Goal: Transaction & Acquisition: Purchase product/service

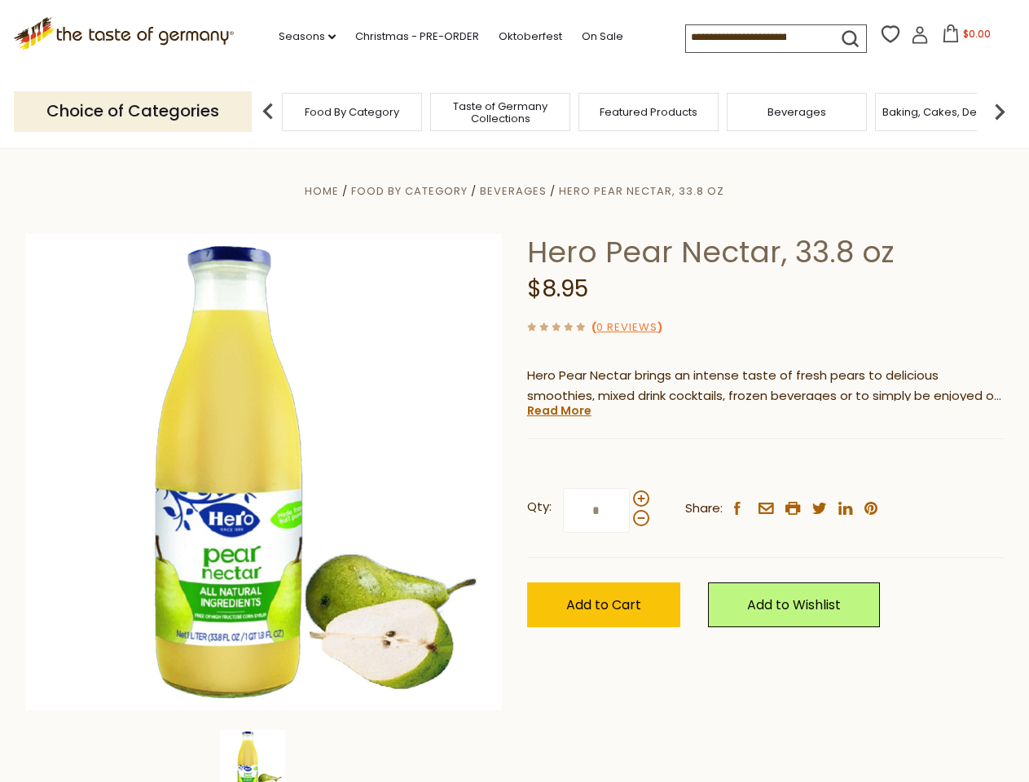
click at [514, 391] on div "Home Food By Category [GEOGRAPHIC_DATA] Hero Pear Nectar, 33.8 oz Hero Pear Nec…" at bounding box center [515, 494] width 1002 height 627
click at [301, 37] on link "Seasons dropdown_arrow" at bounding box center [307, 37] width 57 height 18
click at [963, 38] on span "$0.00" at bounding box center [977, 34] width 28 height 14
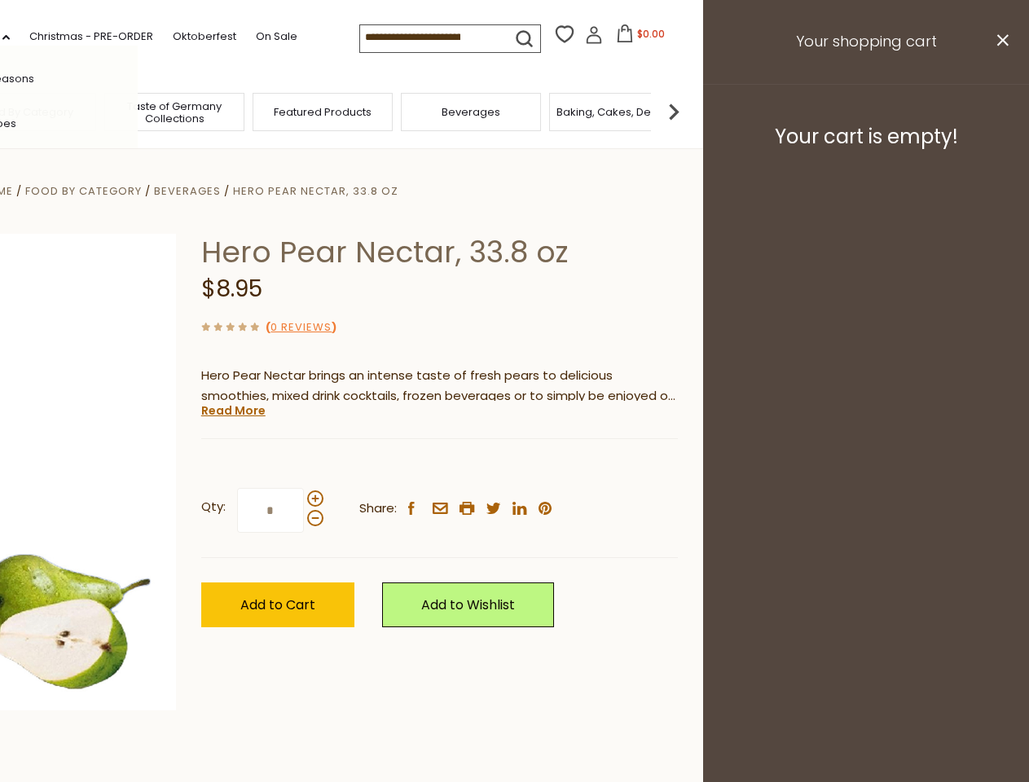
click at [138, 111] on div "All Seasons Recipes Game Day [DATE] [DATE] [DATE][PERSON_NAME] [DATE] Springfes…" at bounding box center [45, 391] width 185 height 691
click at [690, 111] on img at bounding box center [673, 111] width 33 height 33
click at [514, 465] on div "Qty: * Share: facebook email printer twitter linkedin pinterest" at bounding box center [439, 510] width 477 height 94
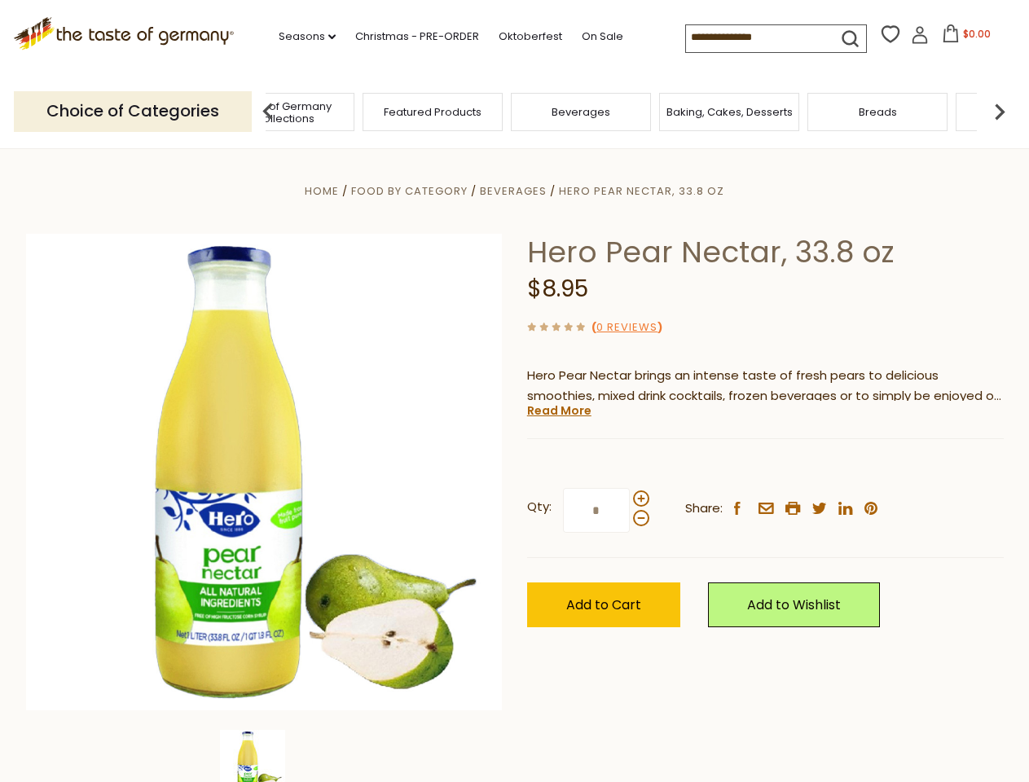
click at [264, 756] on img at bounding box center [252, 762] width 65 height 65
click at [558, 411] on link "Read More" at bounding box center [559, 410] width 64 height 16
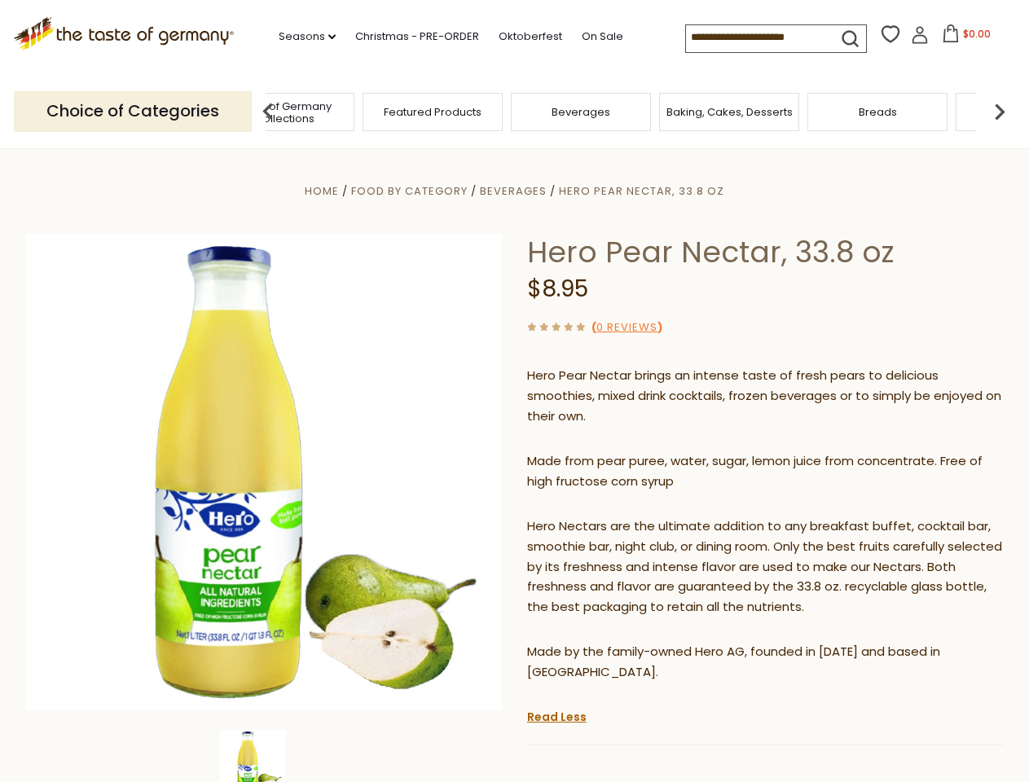
click at [640, 516] on p "Hero Nectars are the ultimate addition to any breakfast buffet, cocktail bar, s…" at bounding box center [765, 567] width 477 height 102
